Goal: Task Accomplishment & Management: Manage account settings

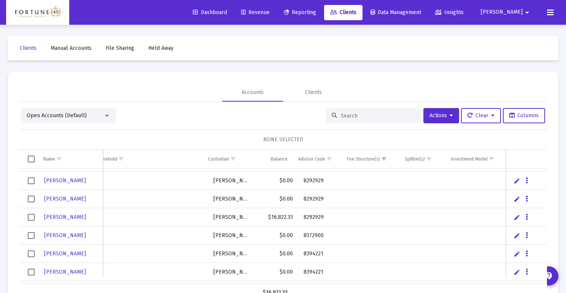
click at [516, 217] on link "Edit" at bounding box center [517, 217] width 7 height 7
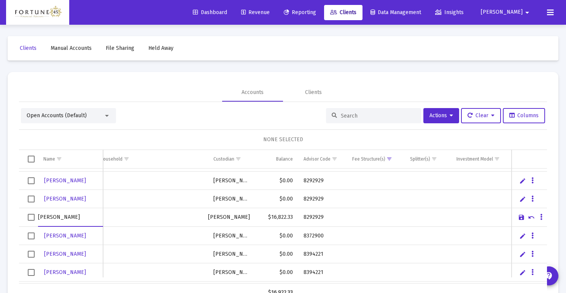
scroll to position [143, 146]
click at [541, 216] on icon "Data grid" at bounding box center [542, 217] width 2 height 9
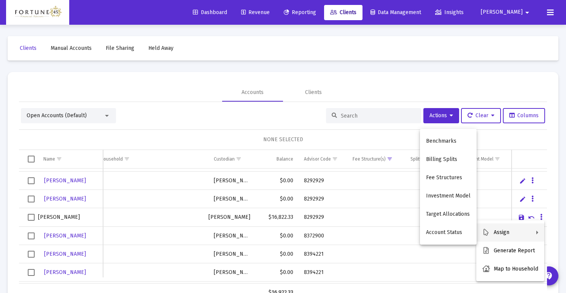
click at [191, 110] on div at bounding box center [283, 146] width 566 height 293
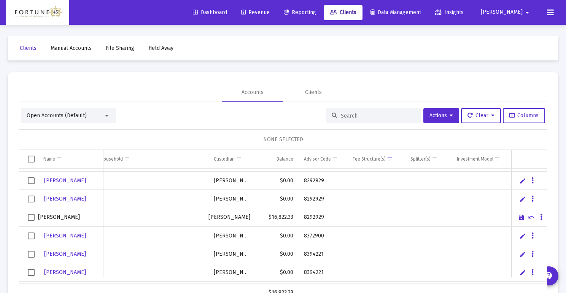
drag, startPoint x: 370, startPoint y: 118, endPoint x: 343, endPoint y: 135, distance: 32.5
click at [343, 135] on div "NONE SELECTED" at bounding box center [283, 139] width 528 height 21
click at [388, 159] on span "Show filter options for column 'Fee Structure(s)'" at bounding box center [390, 159] width 6 height 6
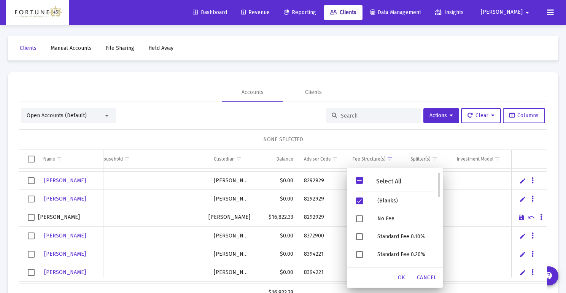
click at [359, 182] on span "Filter options" at bounding box center [359, 180] width 7 height 7
click at [359, 180] on span "Filter options" at bounding box center [359, 180] width 7 height 7
click at [402, 274] on span "OK" at bounding box center [402, 277] width 8 height 6
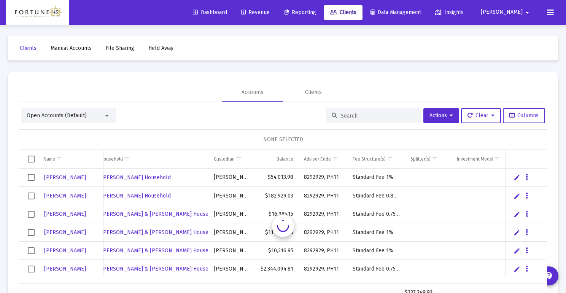
scroll to position [0, 146]
click at [360, 118] on input at bounding box center [378, 116] width 75 height 6
type input "[PERSON_NAME]"
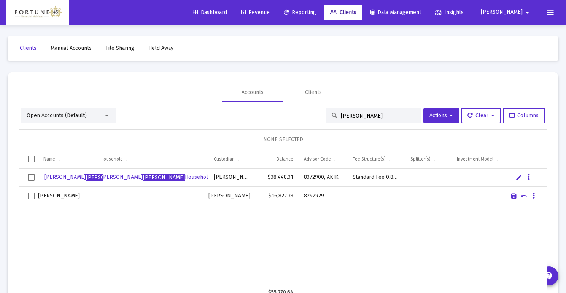
click at [344, 187] on td "8292929" at bounding box center [323, 196] width 49 height 19
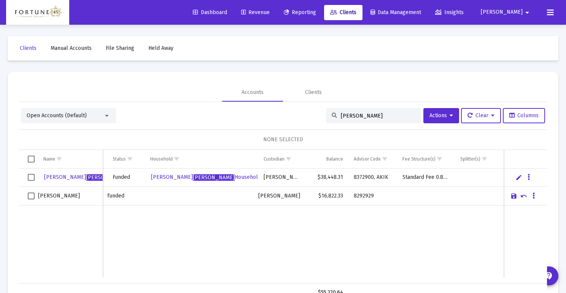
scroll to position [0, 96]
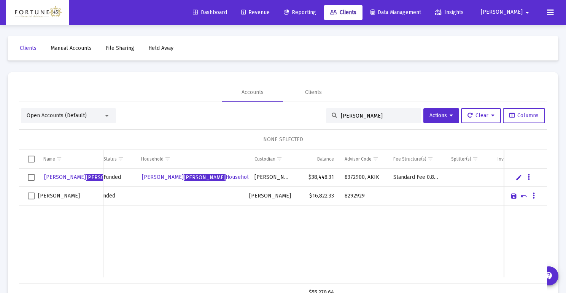
click at [201, 266] on td "Data grid" at bounding box center [192, 242] width 113 height 72
click at [347, 273] on td "Data grid" at bounding box center [364, 242] width 49 height 72
click at [533, 195] on icon "Data grid" at bounding box center [534, 195] width 2 height 9
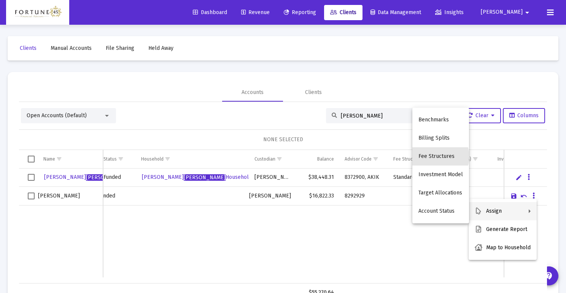
click at [435, 156] on button "Fee Structures" at bounding box center [441, 156] width 57 height 18
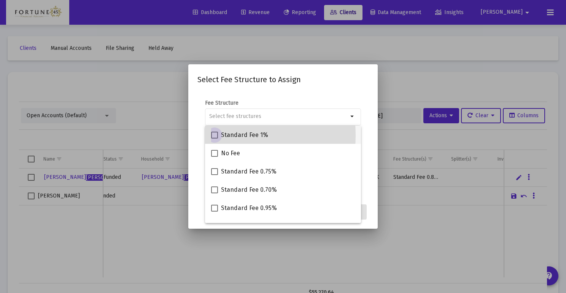
click at [214, 135] on span at bounding box center [214, 135] width 7 height 7
click at [214, 139] on input "Standard Fee 1%" at bounding box center [214, 139] width 0 height 0
checkbox input "true"
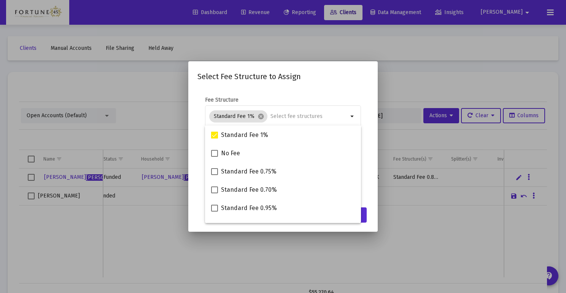
click at [346, 92] on mat-dialog-content "Fee Structure Standard Fee 1% cancel arrow_drop_down Notes You are assigning 1 …" at bounding box center [283, 146] width 190 height 114
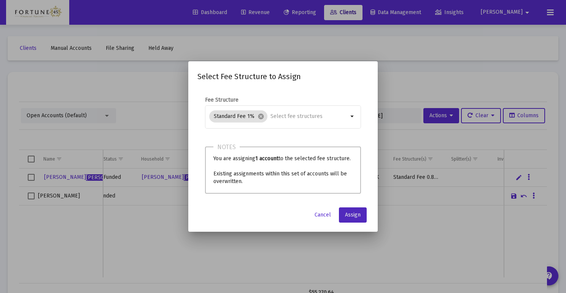
click at [353, 212] on span "Assign" at bounding box center [353, 215] width 16 height 6
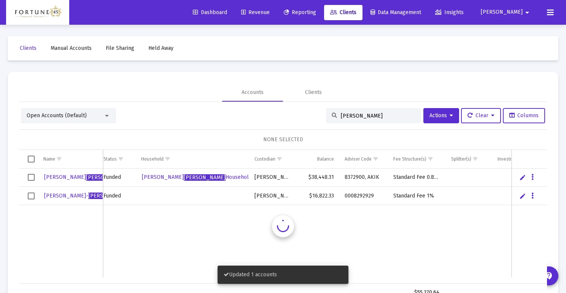
scroll to position [0, 105]
